Goal: Task Accomplishment & Management: Manage account settings

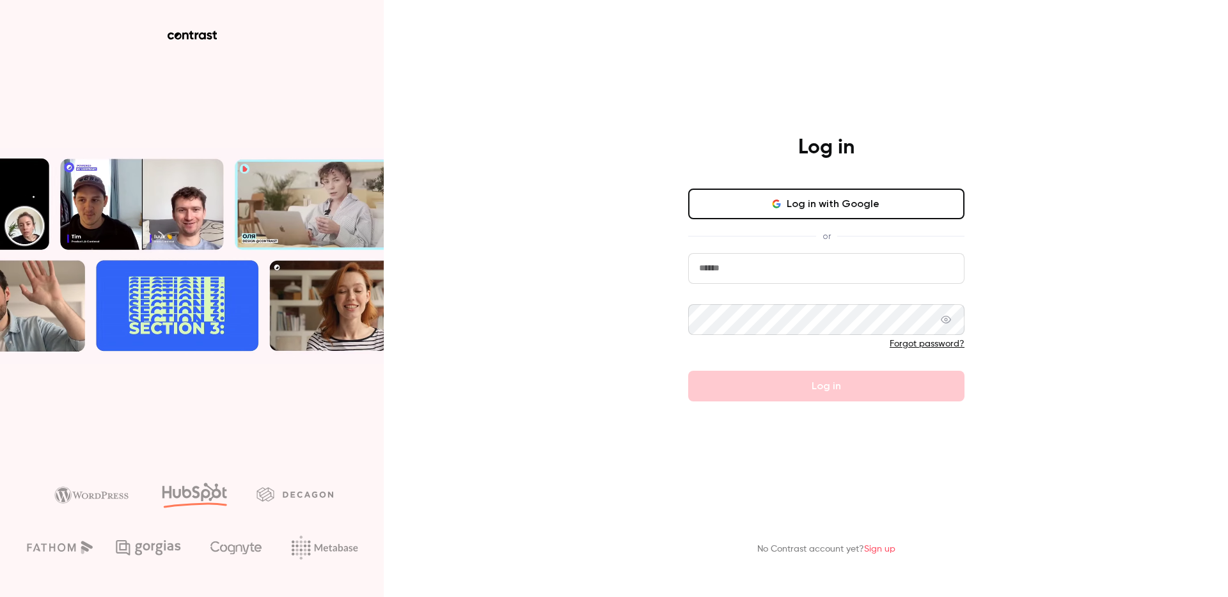
type input "**********"
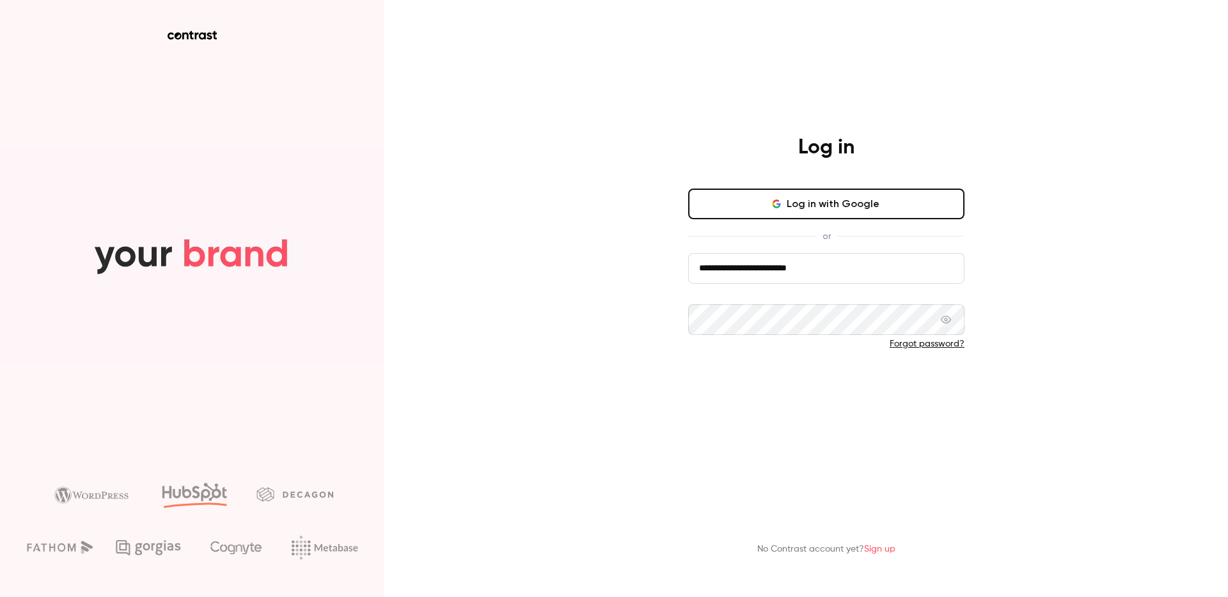
click at [796, 394] on button "Log in" at bounding box center [826, 386] width 276 height 31
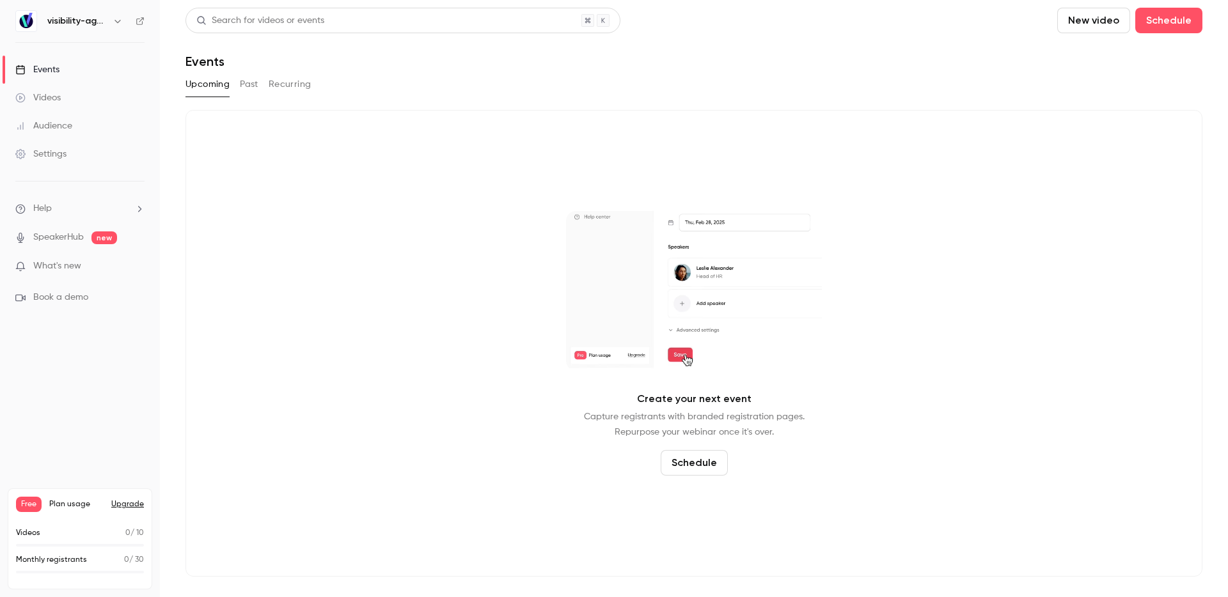
click at [76, 155] on link "Settings" at bounding box center [80, 154] width 160 height 28
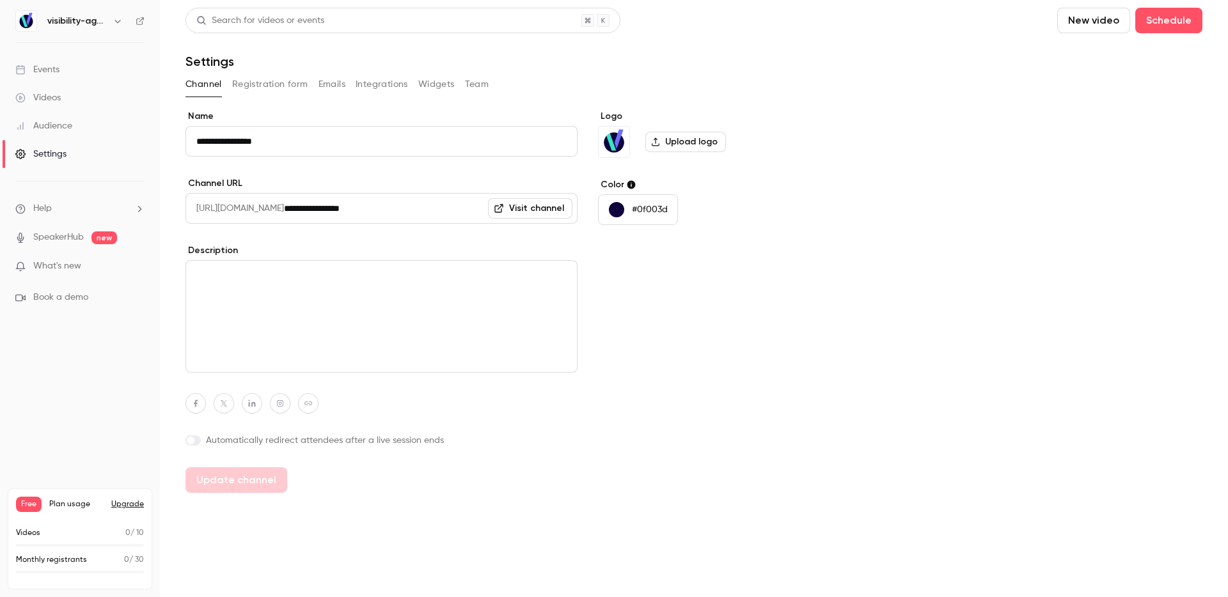
click at [396, 81] on button "Integrations" at bounding box center [381, 84] width 52 height 20
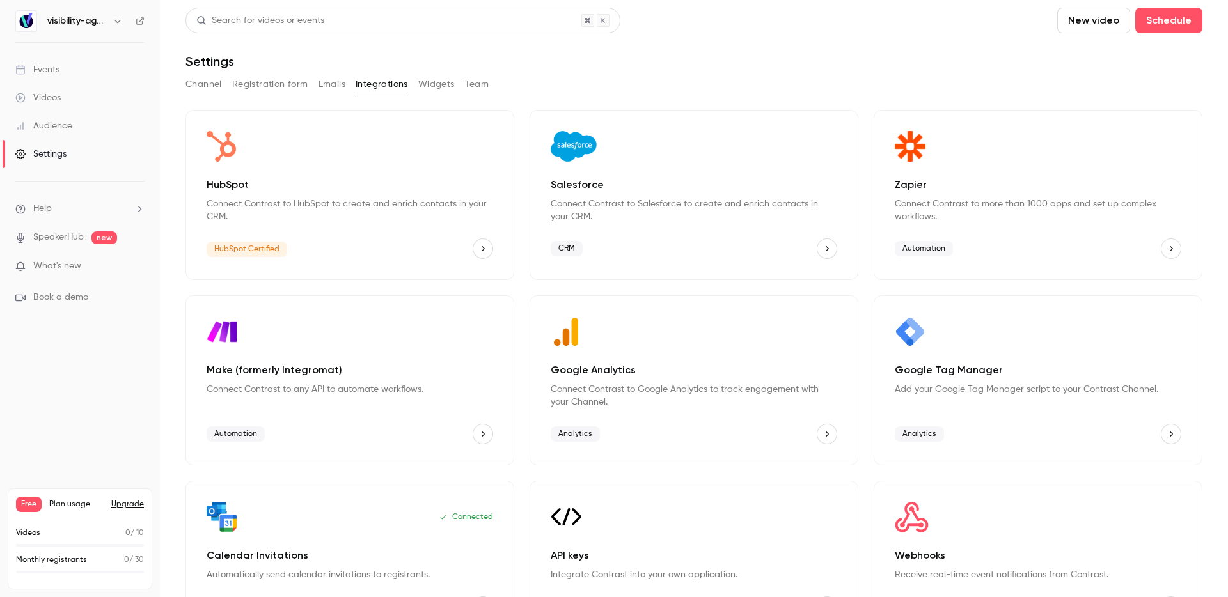
scroll to position [3, 0]
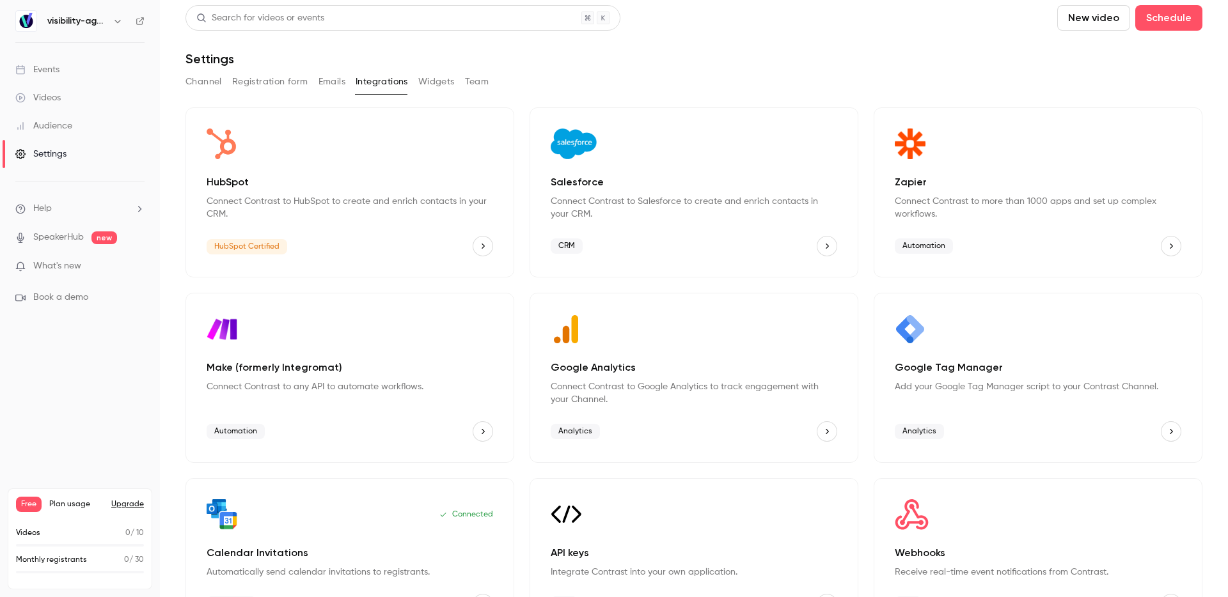
click at [923, 245] on span "Automation" at bounding box center [923, 245] width 58 height 15
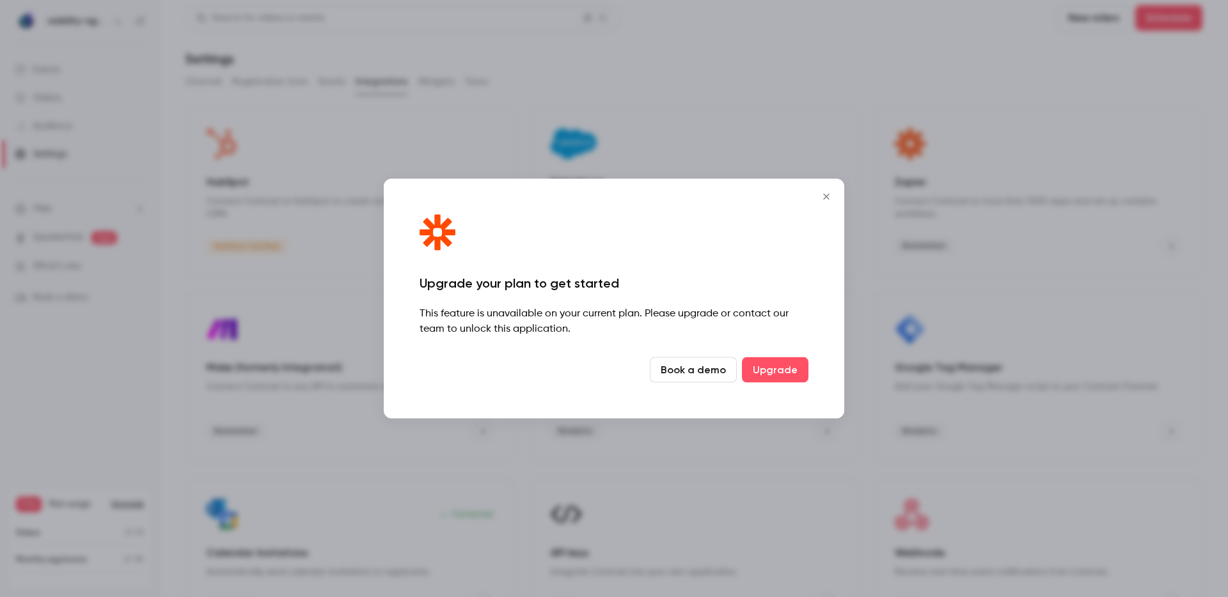
click at [825, 192] on icon "Close" at bounding box center [825, 197] width 15 height 10
